Goal: Information Seeking & Learning: Learn about a topic

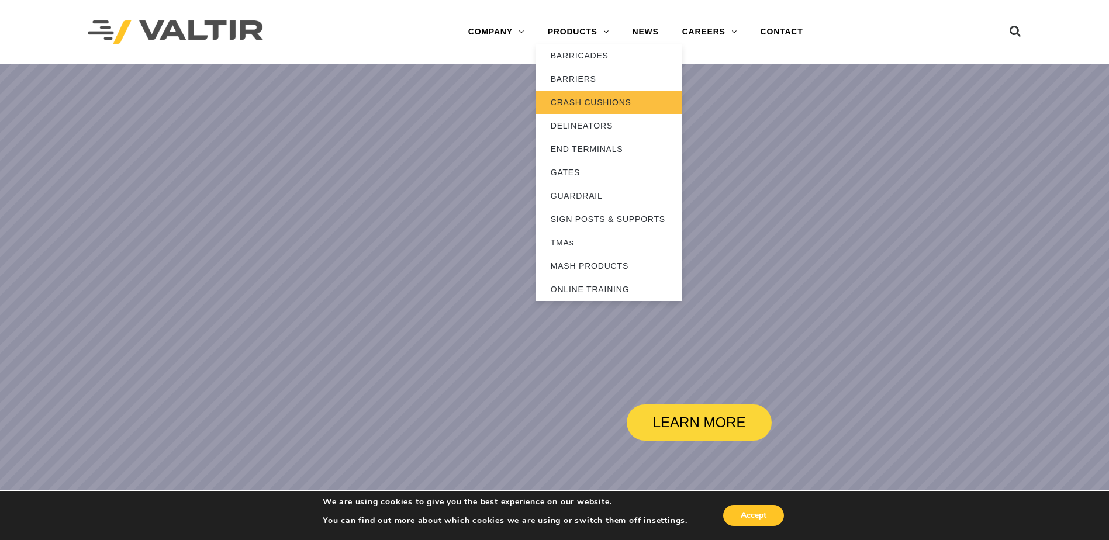
click at [565, 99] on link "CRASH CUSHIONS" at bounding box center [609, 102] width 146 height 23
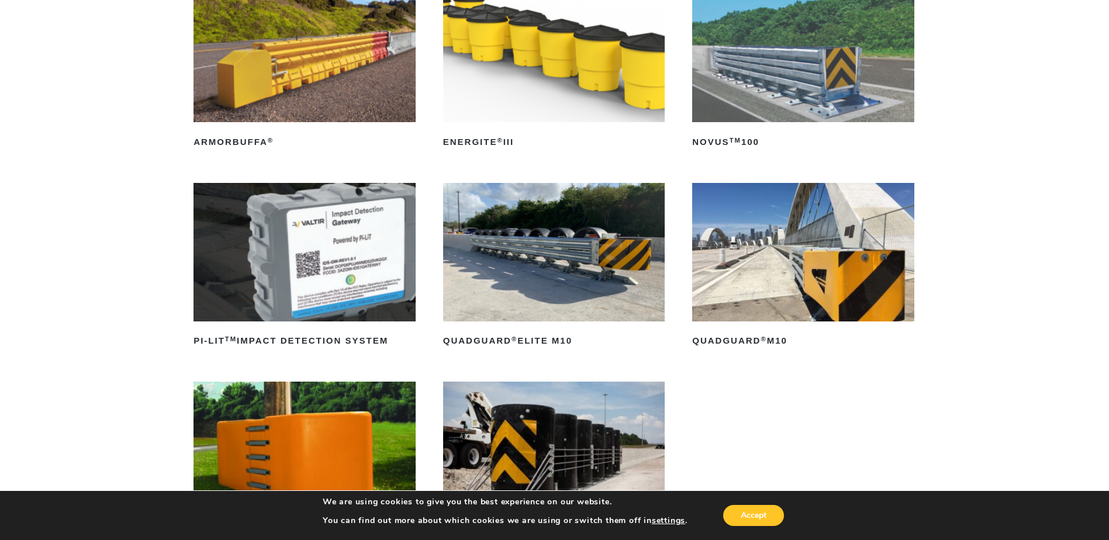
scroll to position [292, 0]
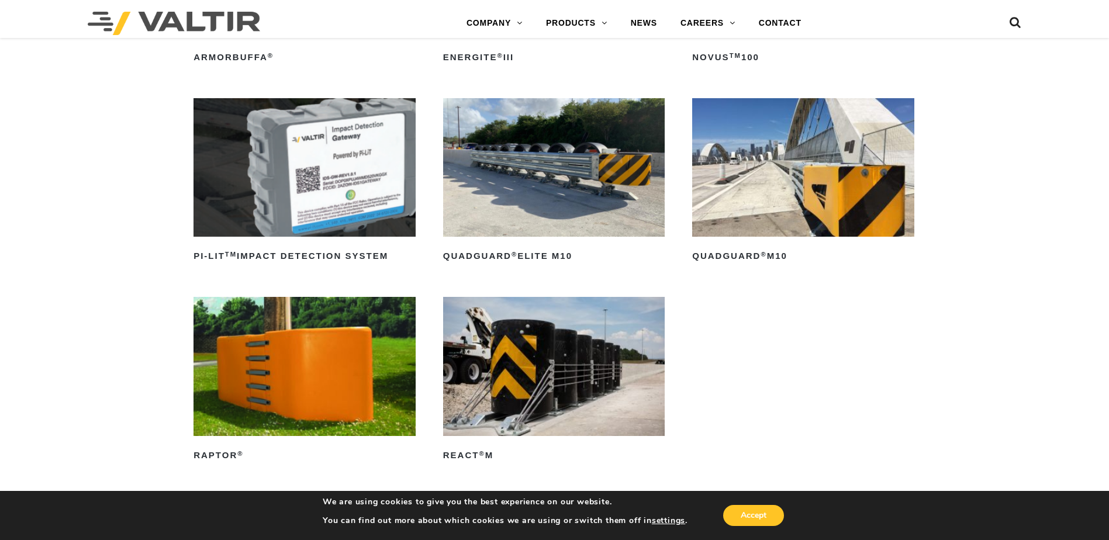
click at [809, 198] on img at bounding box center [803, 167] width 222 height 139
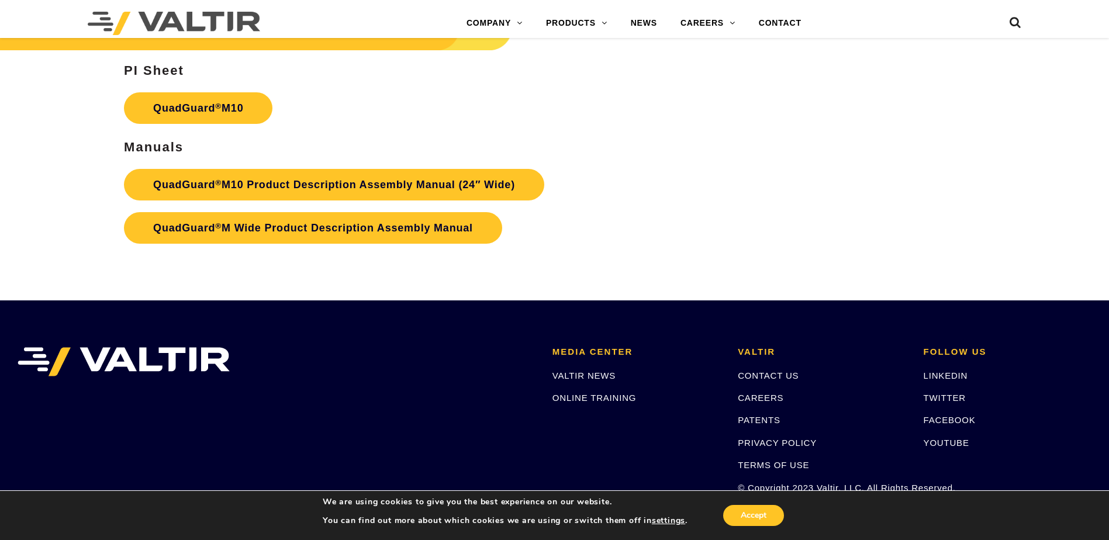
scroll to position [4386, 0]
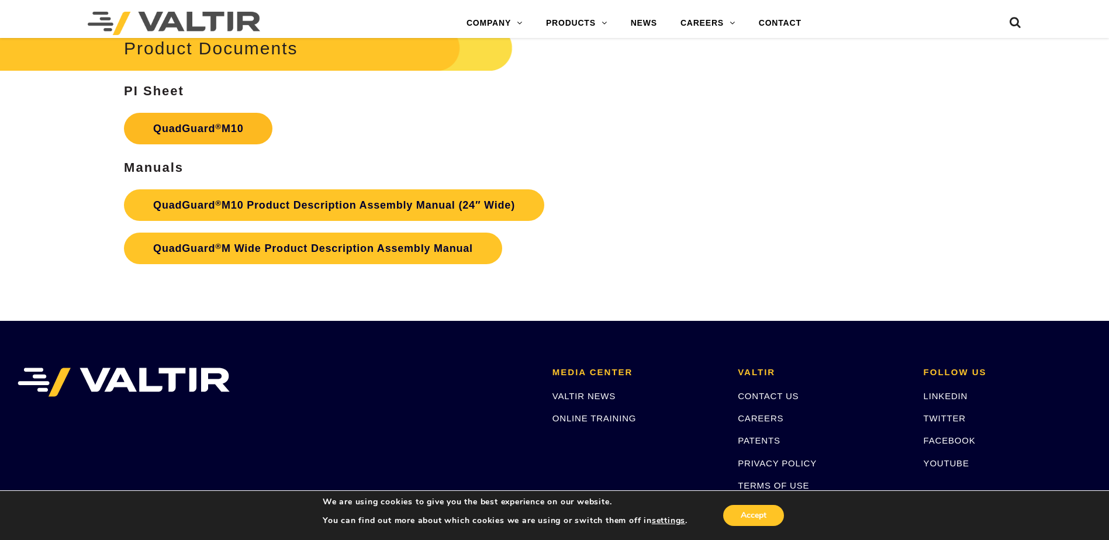
click at [243, 125] on link "QuadGuard ® M10" at bounding box center [198, 129] width 149 height 32
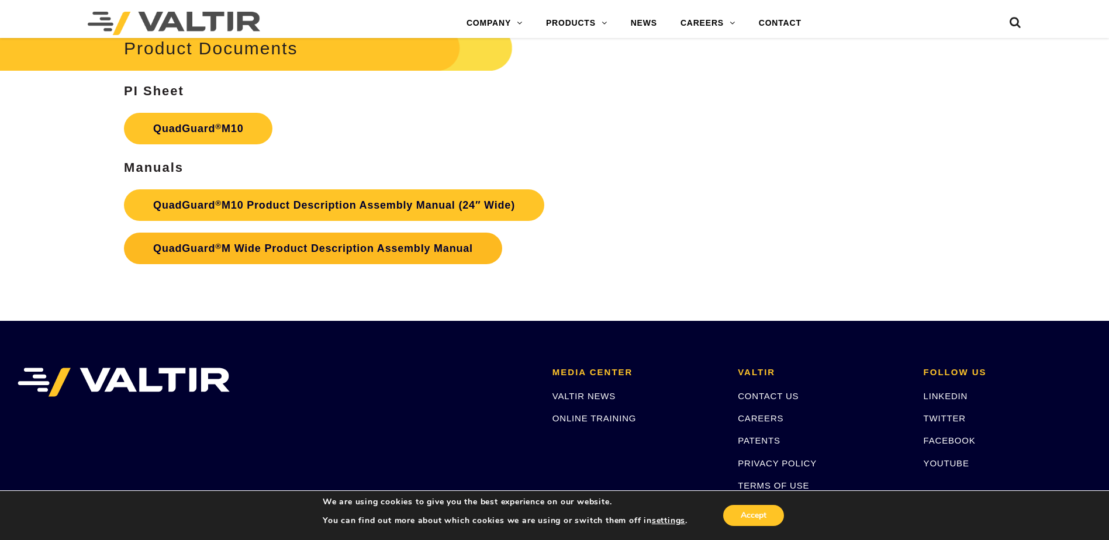
click at [360, 243] on link "QuadGuard ® M Wide Product Description Assembly Manual" at bounding box center [313, 249] width 378 height 32
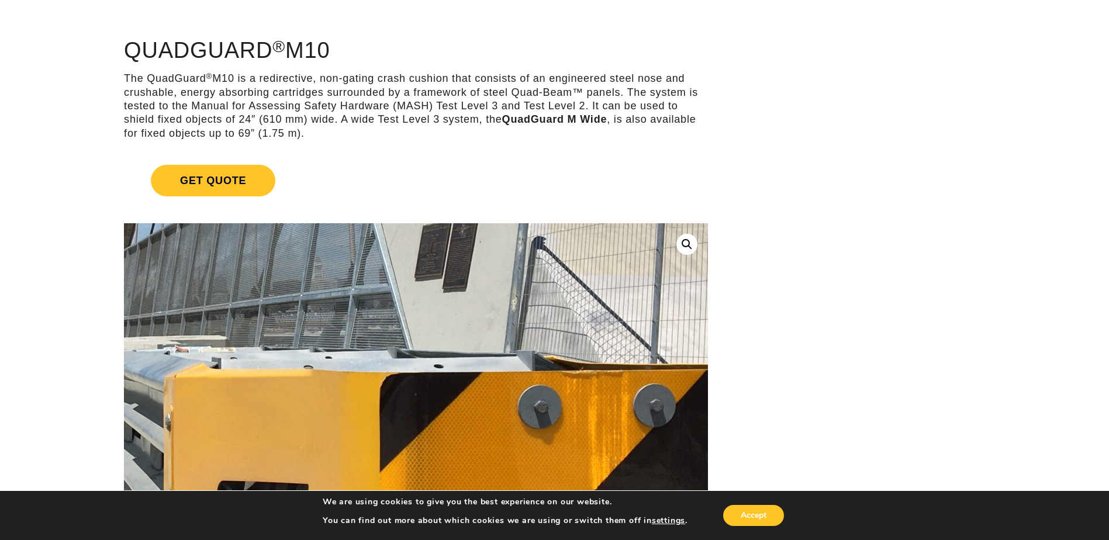
scroll to position [0, 0]
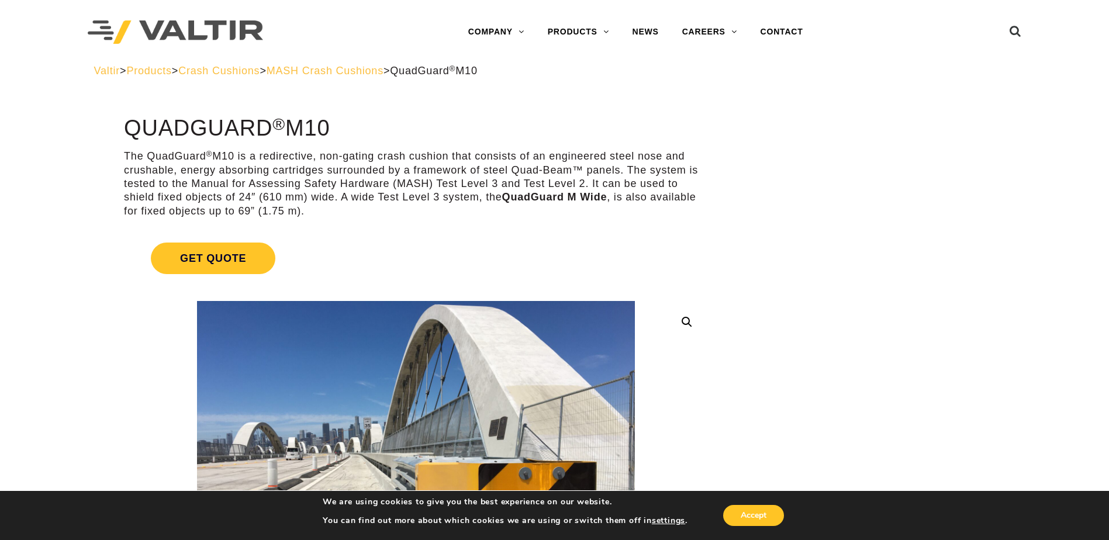
click at [355, 67] on span "MASH Crash Cushions" at bounding box center [325, 71] width 117 height 12
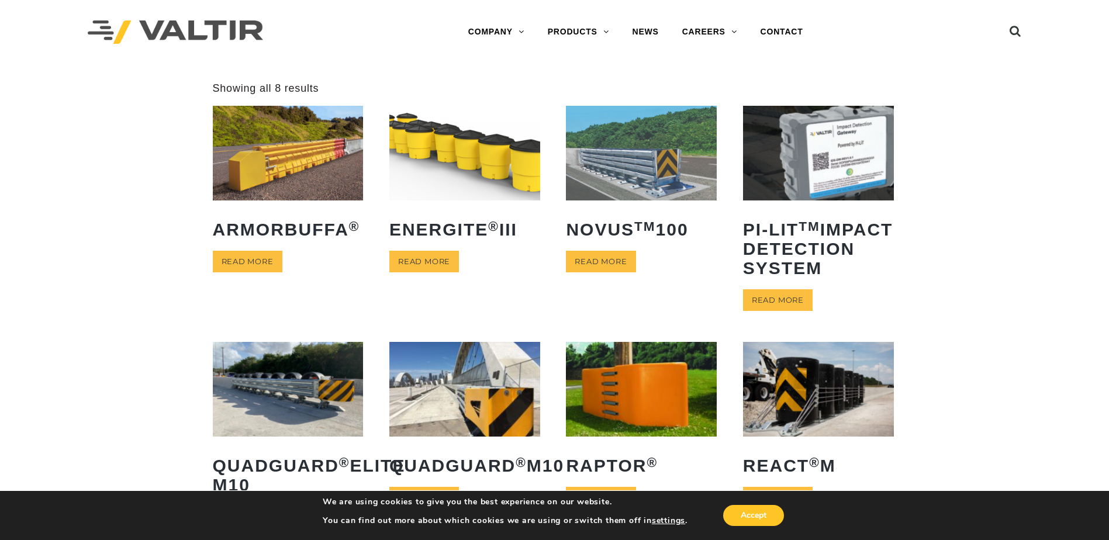
click at [962, 274] on div "**********" at bounding box center [554, 326] width 1109 height 488
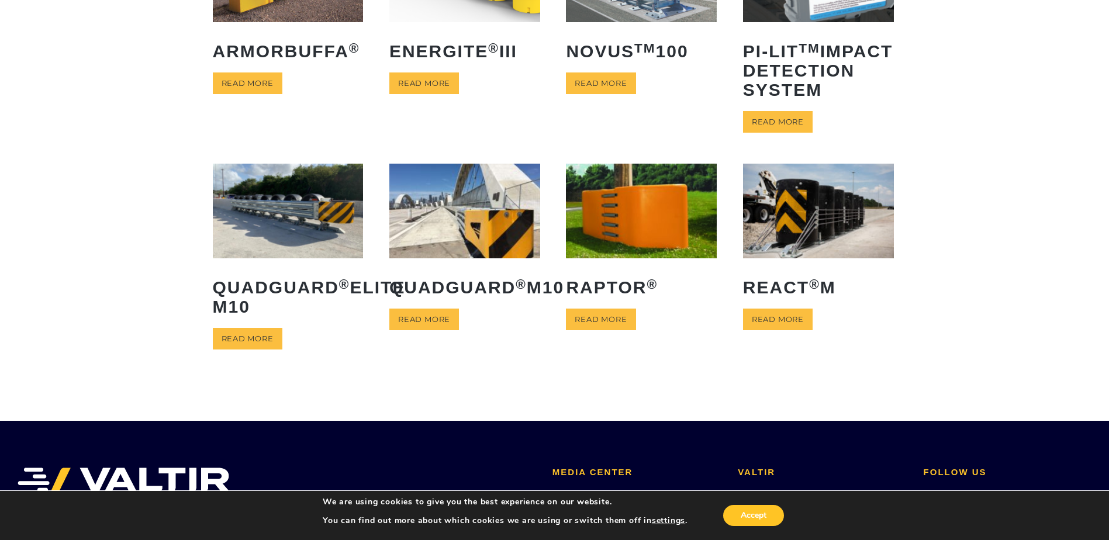
scroll to position [234, 0]
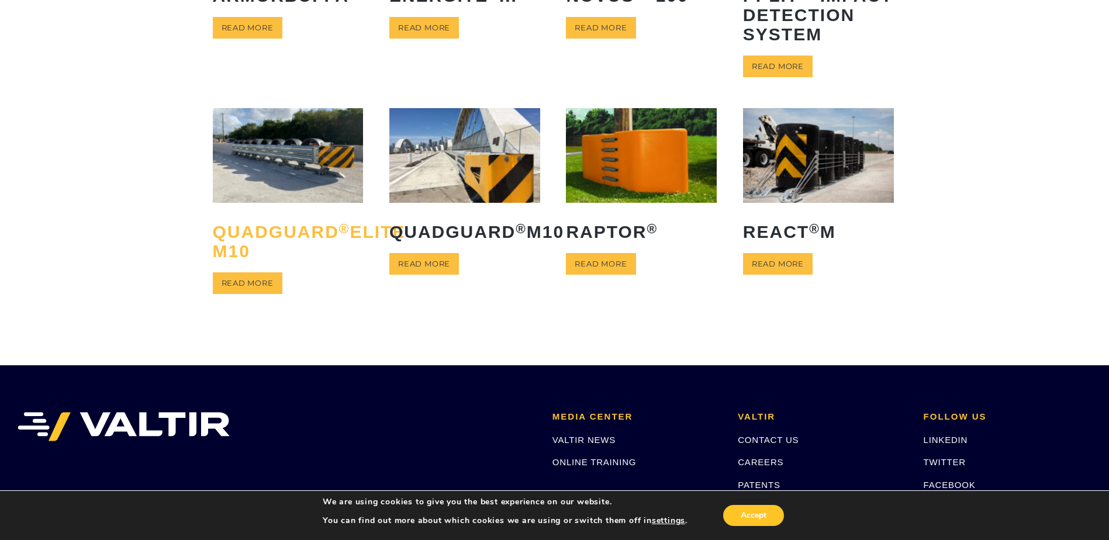
click at [285, 243] on h2 "QuadGuard ® Elite M10" at bounding box center [288, 241] width 151 height 56
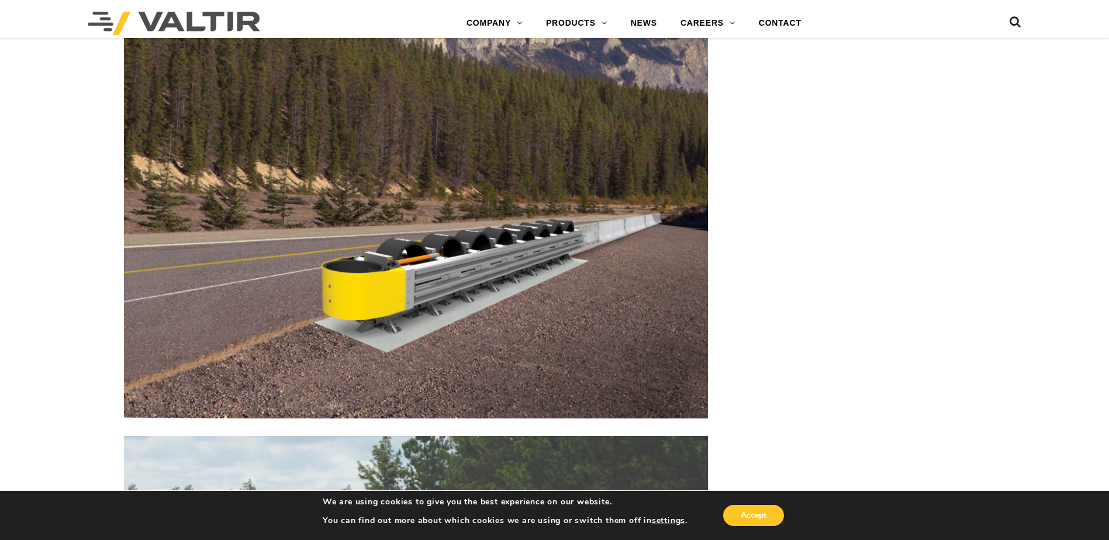
scroll to position [4562, 0]
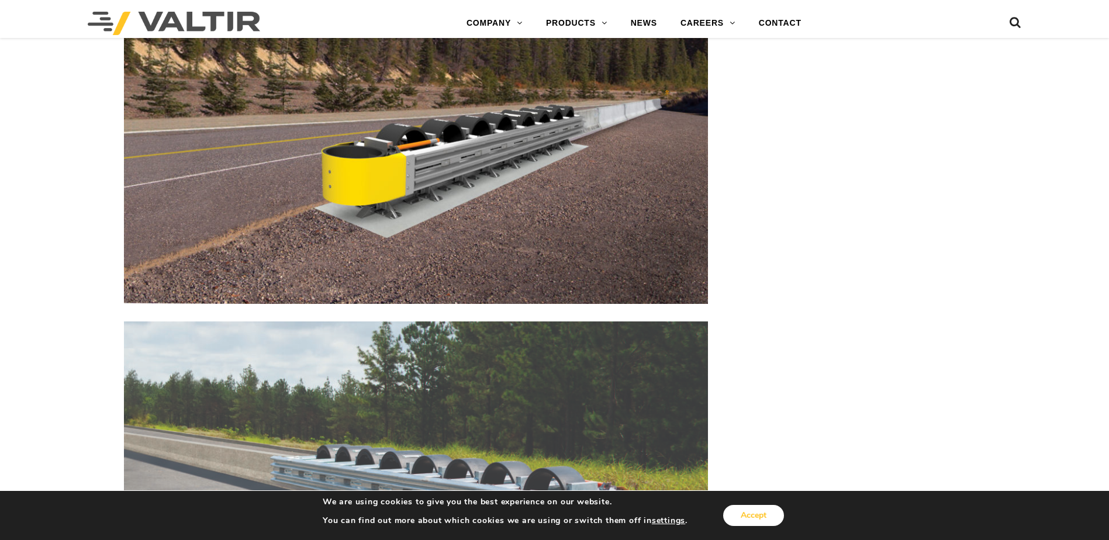
click at [763, 515] on button "Accept" at bounding box center [753, 515] width 61 height 21
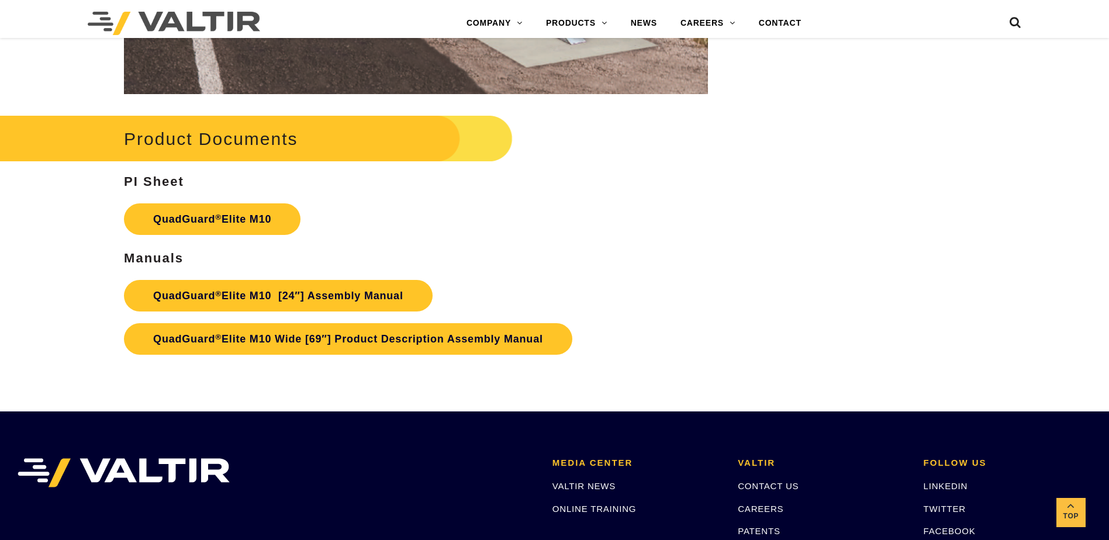
scroll to position [6199, 0]
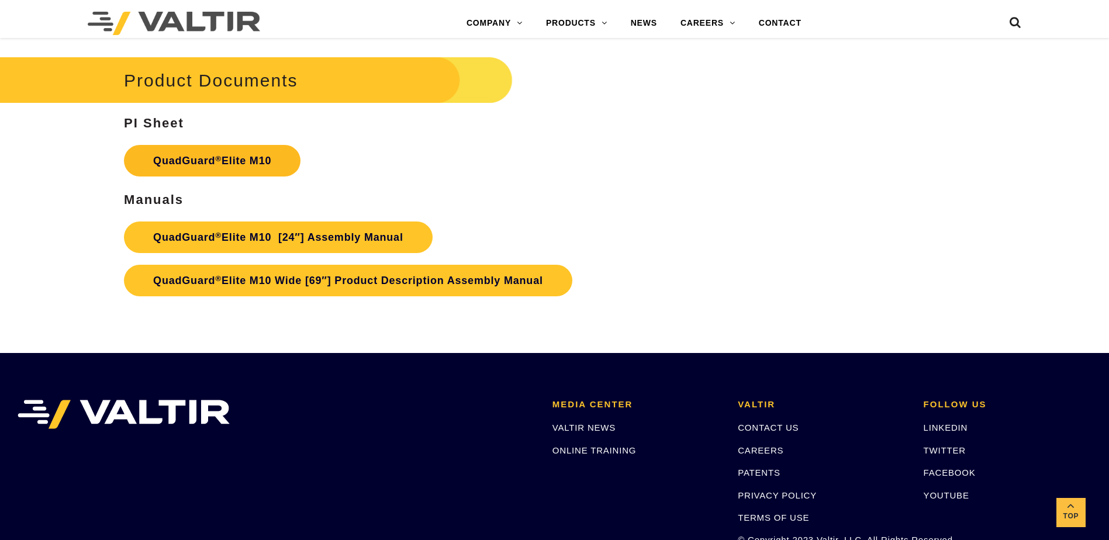
click at [185, 154] on link "QuadGuard ® Elite M10" at bounding box center [212, 161] width 177 height 32
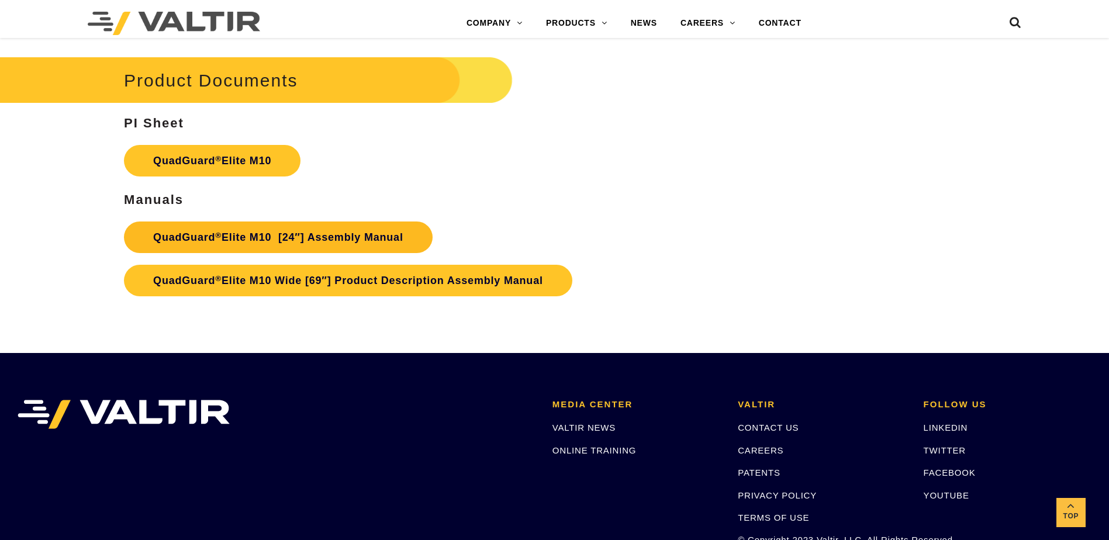
click at [313, 232] on link "QuadGuard ® Elite M10 [24″] Assembly Manual" at bounding box center [278, 238] width 309 height 32
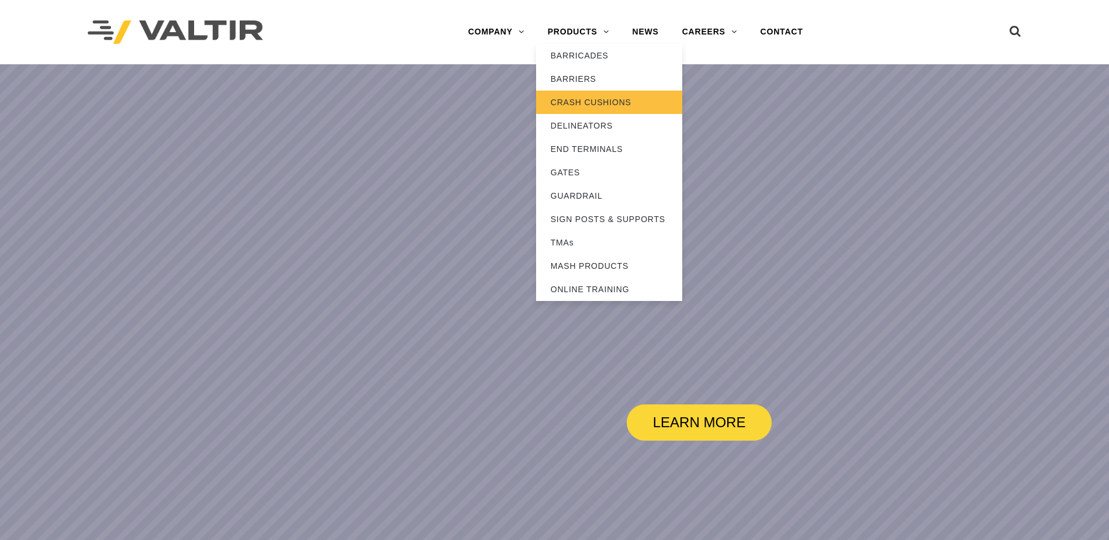
click at [587, 99] on link "CRASH CUSHIONS" at bounding box center [609, 102] width 146 height 23
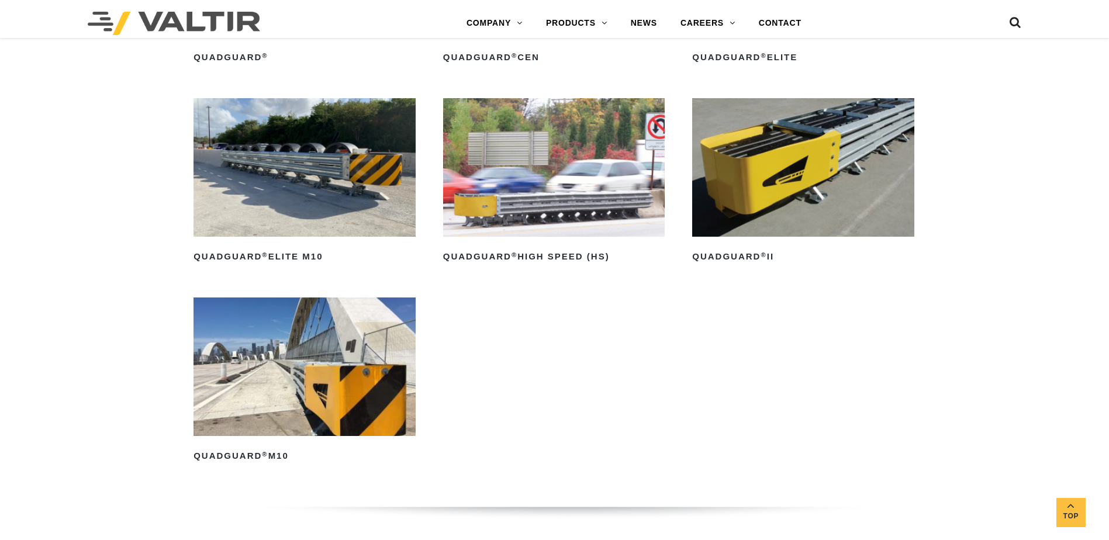
scroll to position [994, 0]
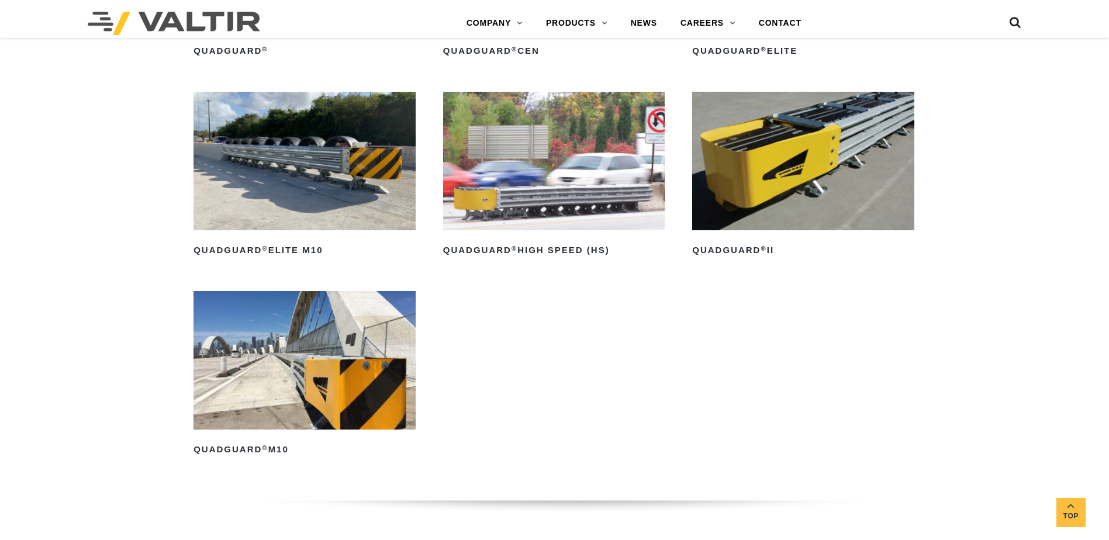
click at [296, 156] on img at bounding box center [305, 161] width 222 height 139
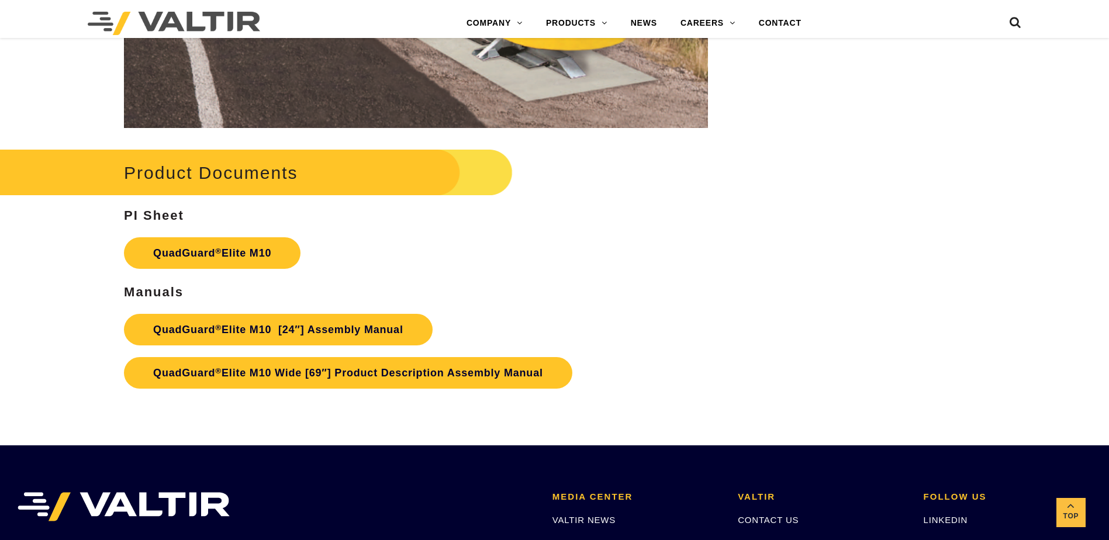
scroll to position [6363, 0]
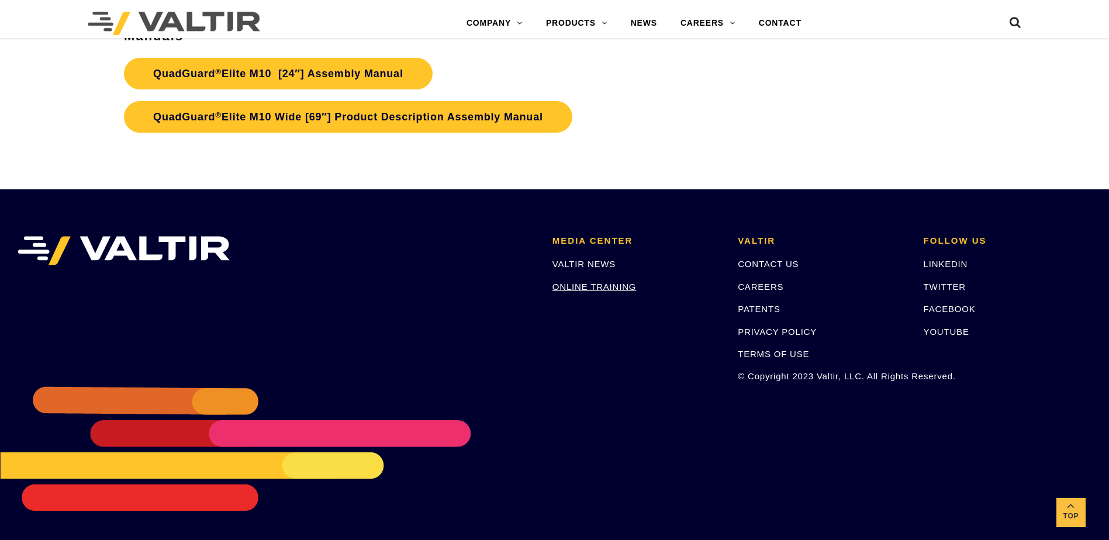
click at [566, 282] on link "ONLINE TRAINING" at bounding box center [595, 287] width 84 height 10
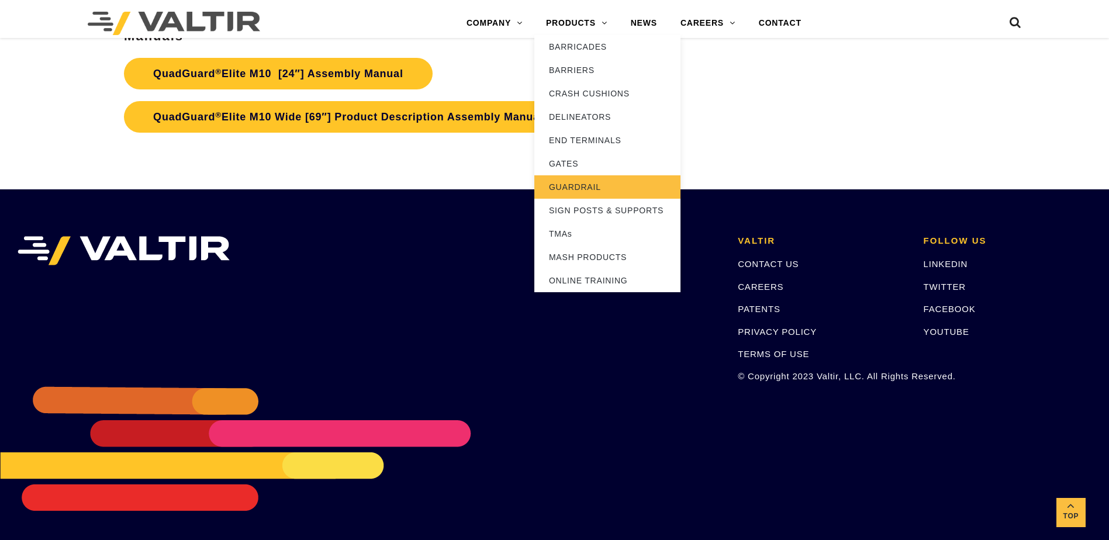
click at [575, 182] on link "GUARDRAIL" at bounding box center [608, 186] width 146 height 23
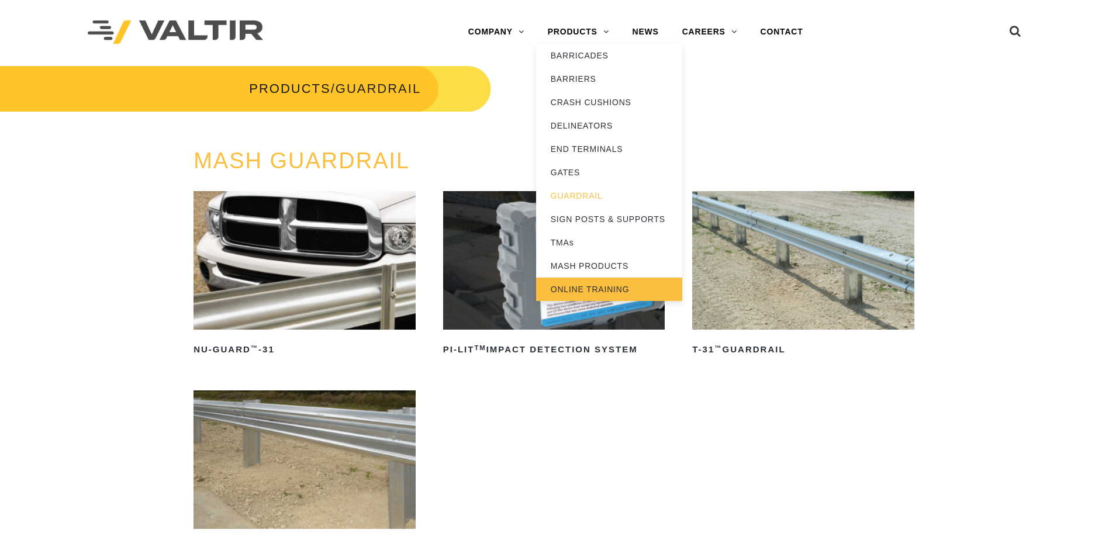
click at [560, 289] on link "ONLINE TRAINING" at bounding box center [609, 289] width 146 height 23
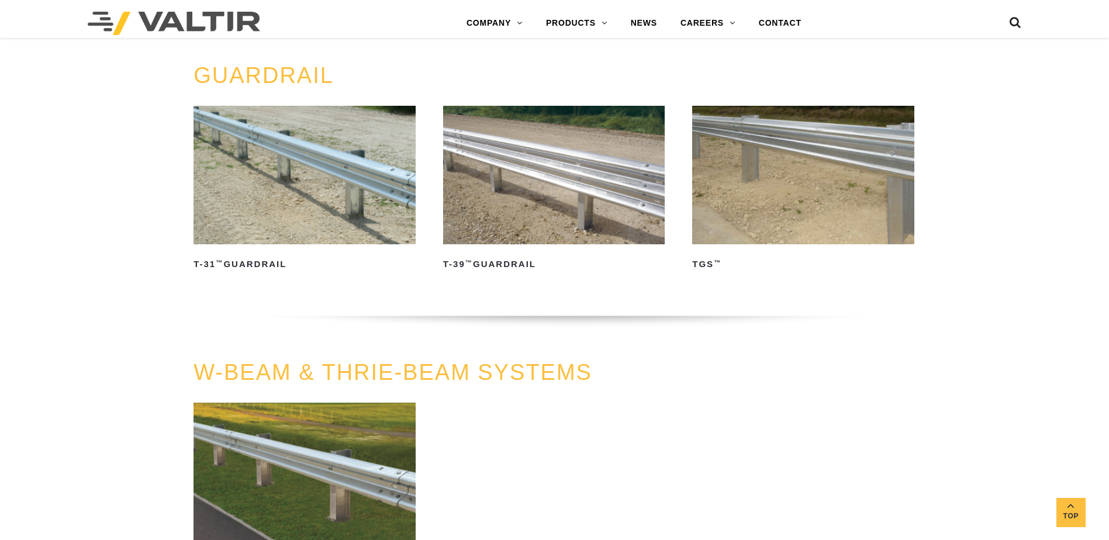
scroll to position [585, 0]
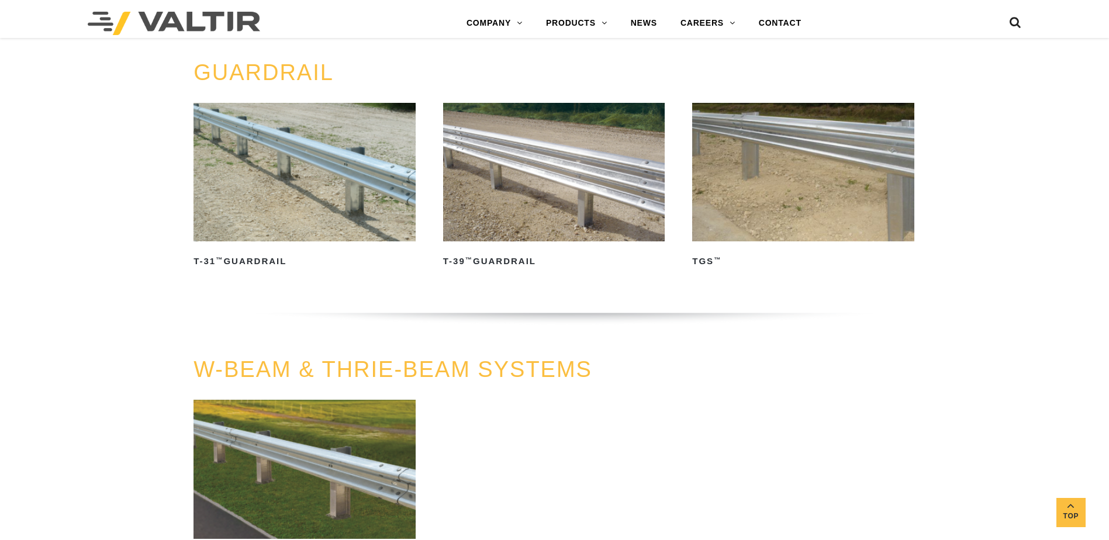
click at [246, 175] on img at bounding box center [305, 172] width 222 height 139
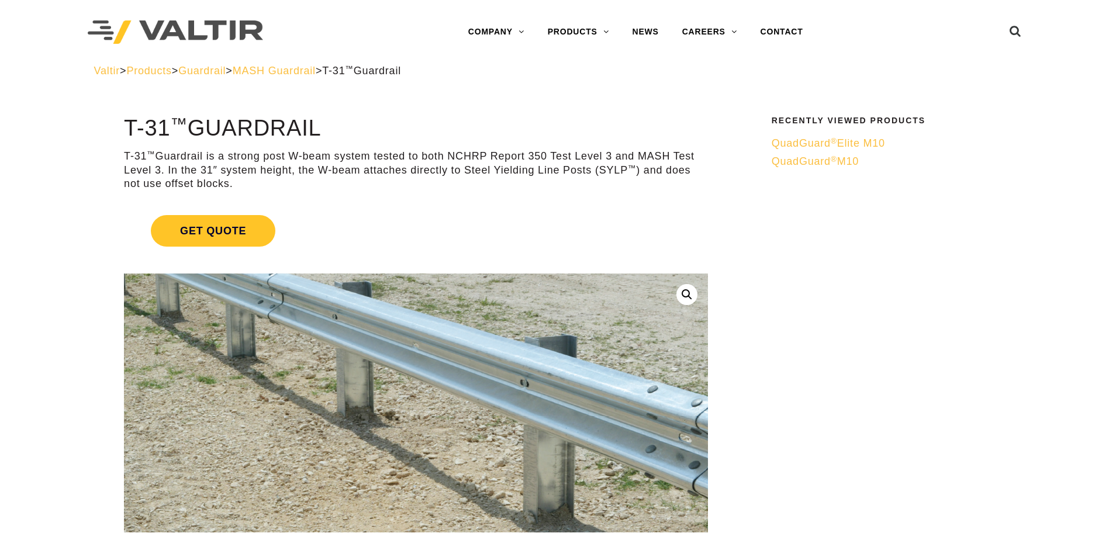
click at [443, 401] on img at bounding box center [411, 405] width 677 height 401
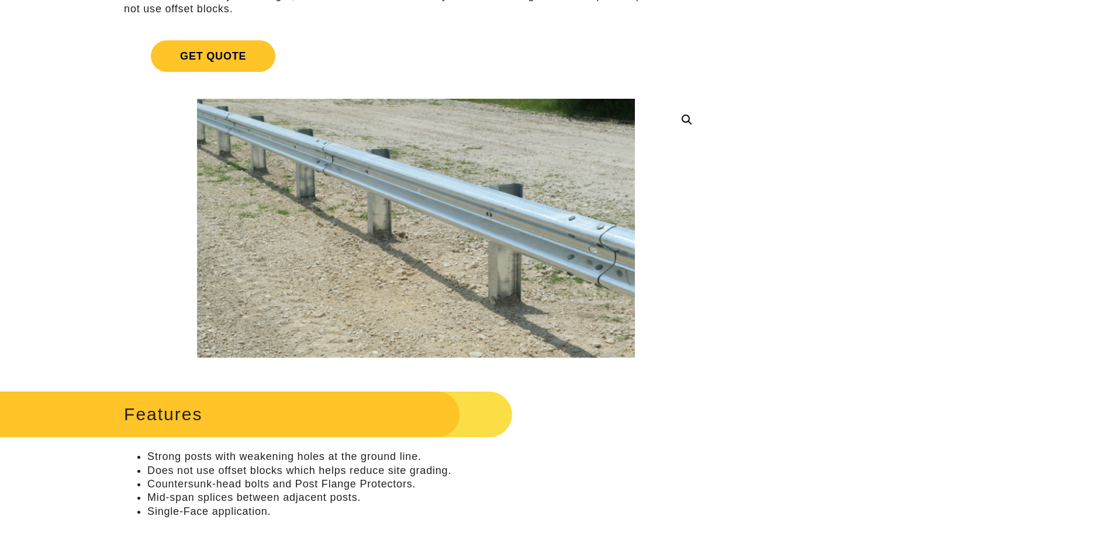
scroll to position [175, 0]
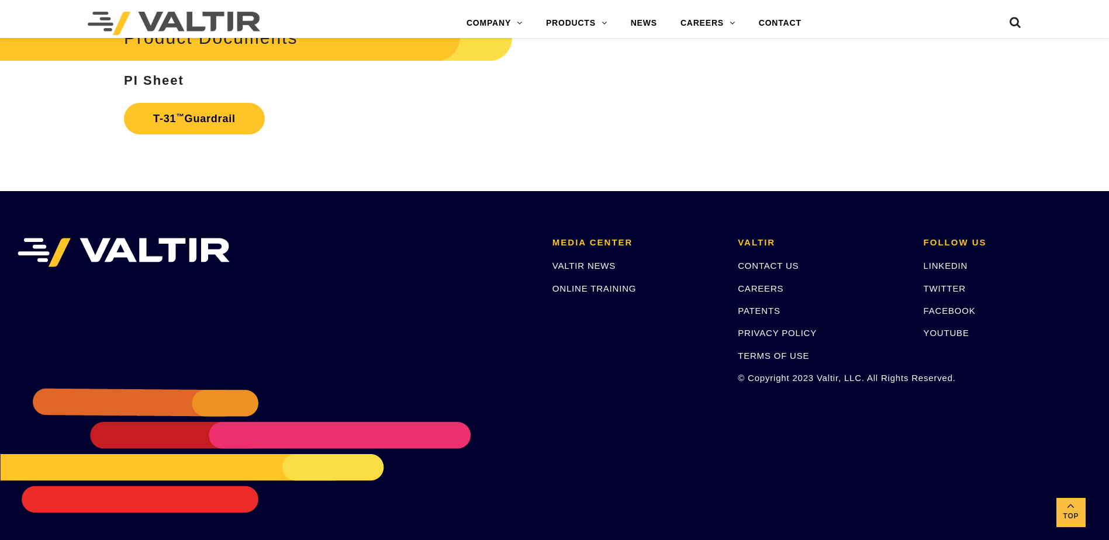
scroll to position [2112, 0]
